Goal: Task Accomplishment & Management: Manage account settings

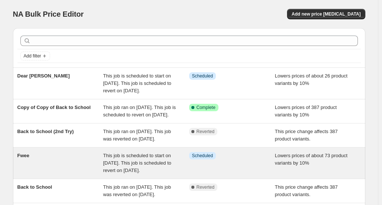
click at [63, 174] on div "Fwee" at bounding box center [60, 163] width 86 height 22
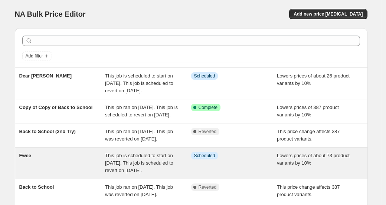
select select "percentage"
select select "no_change"
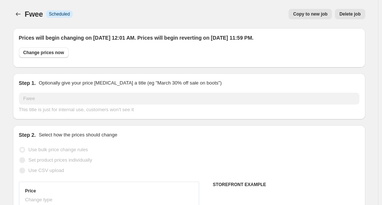
select select "vendor"
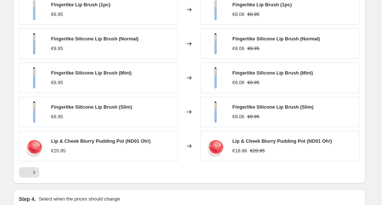
scroll to position [577, 0]
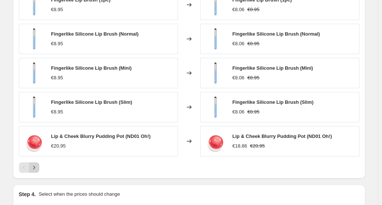
click at [37, 166] on icon "Next" at bounding box center [33, 167] width 7 height 7
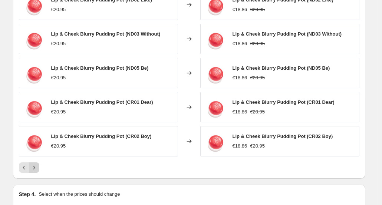
click at [38, 166] on icon "Next" at bounding box center [33, 167] width 7 height 7
click at [39, 166] on button "Next" at bounding box center [34, 168] width 10 height 10
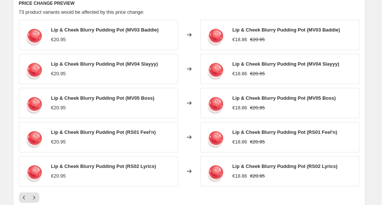
scroll to position [540, 0]
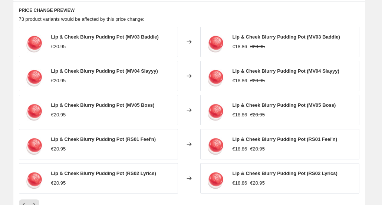
click at [39, 200] on div "Pagination" at bounding box center [34, 205] width 10 height 10
click at [38, 202] on icon "Next" at bounding box center [33, 204] width 7 height 7
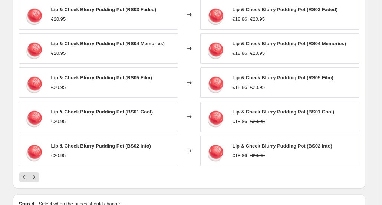
scroll to position [577, 0]
